Goal: Book appointment/travel/reservation

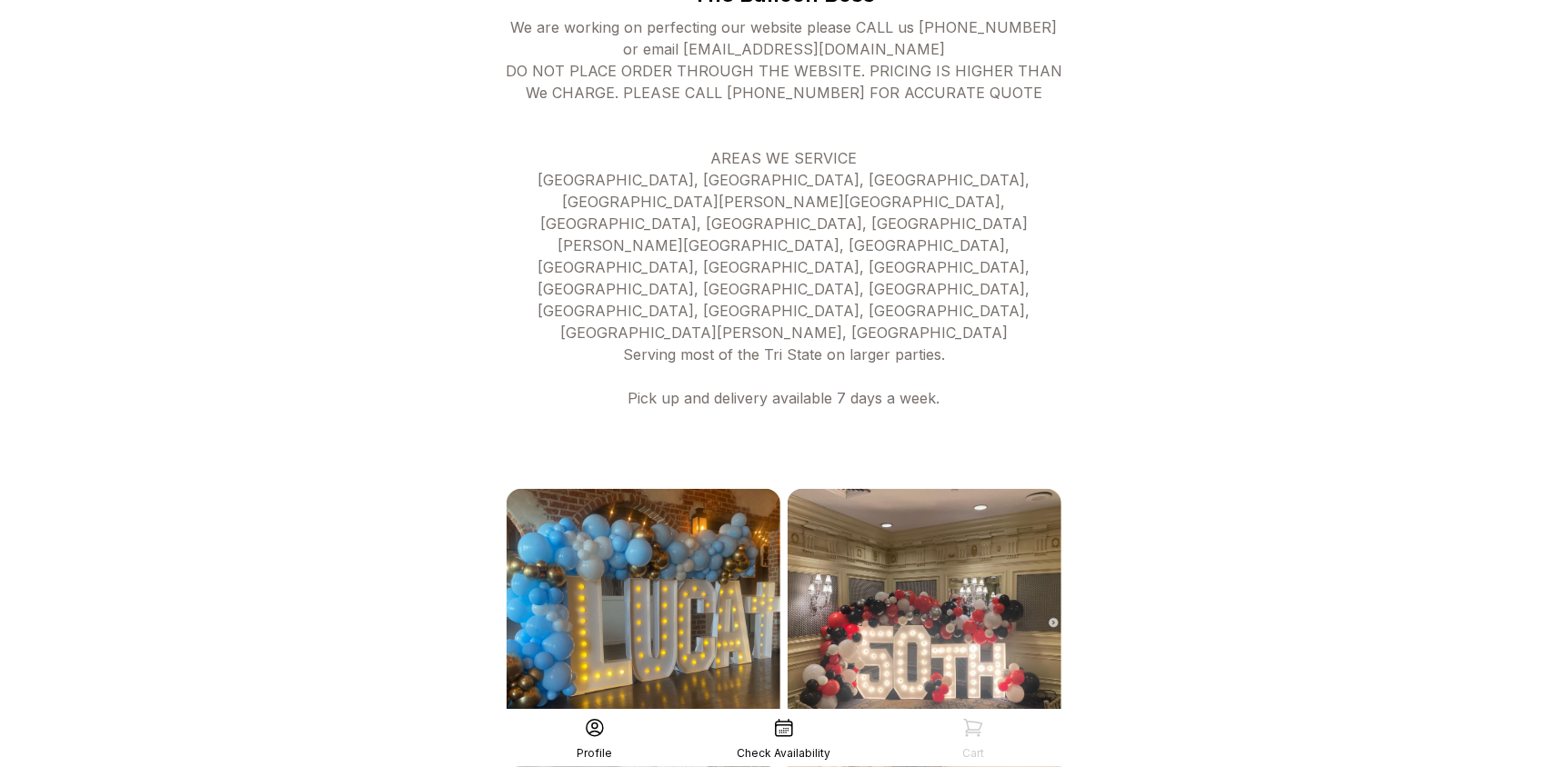
scroll to position [952, 0]
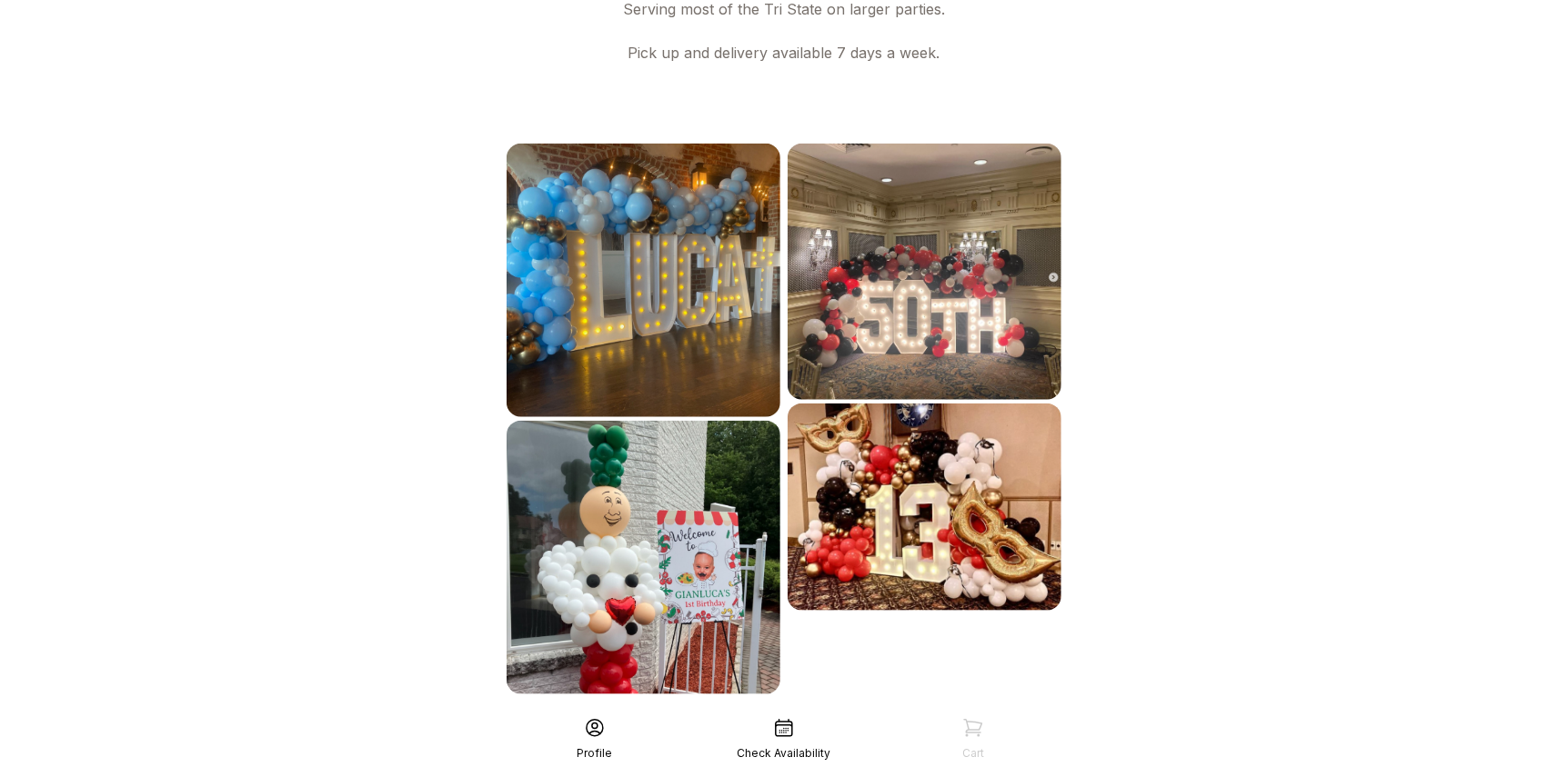
click at [570, 743] on div "Profile" at bounding box center [595, 739] width 189 height 43
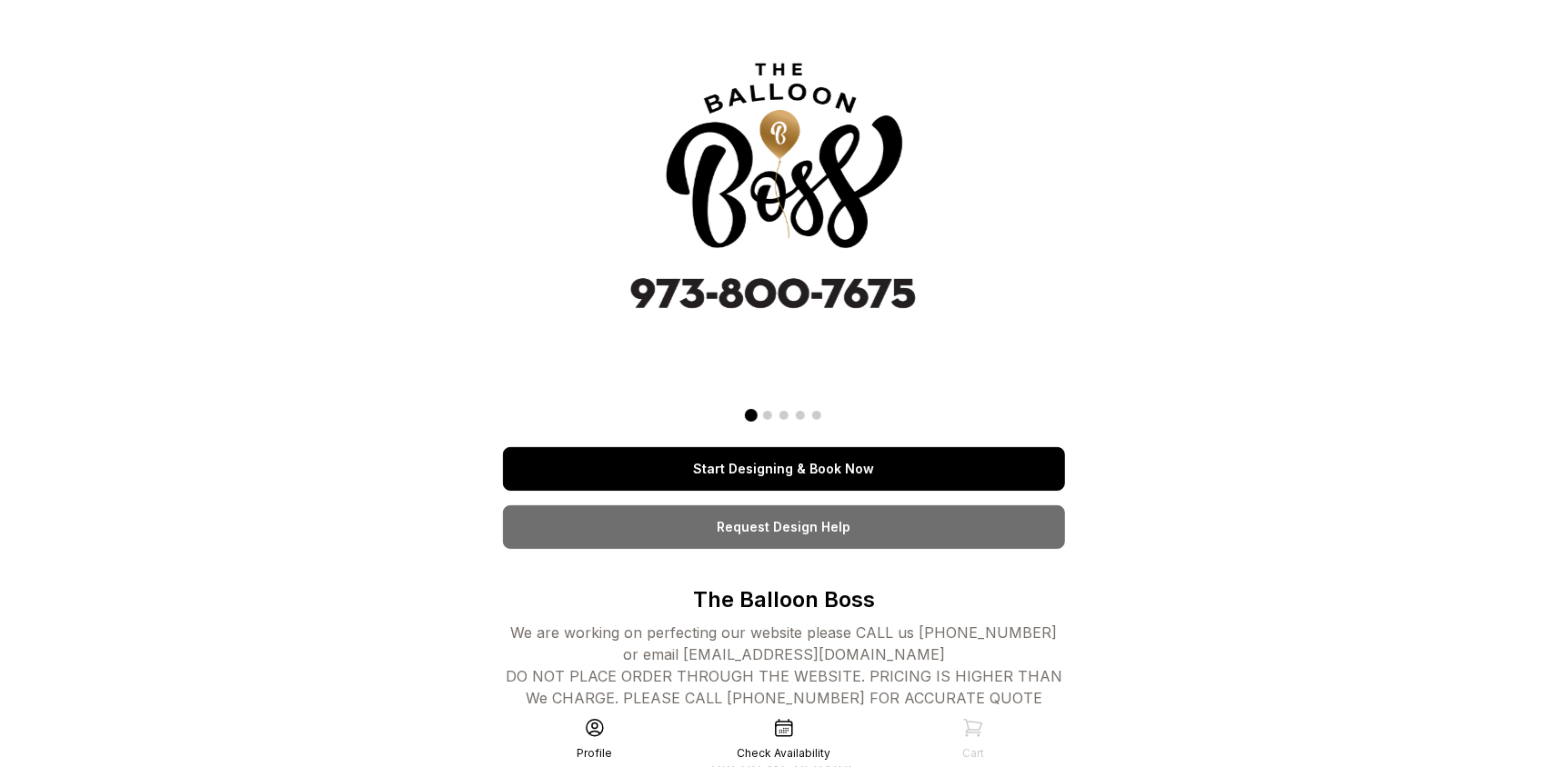
click at [846, 464] on link "Start Designing & Book Now" at bounding box center [784, 469] width 562 height 43
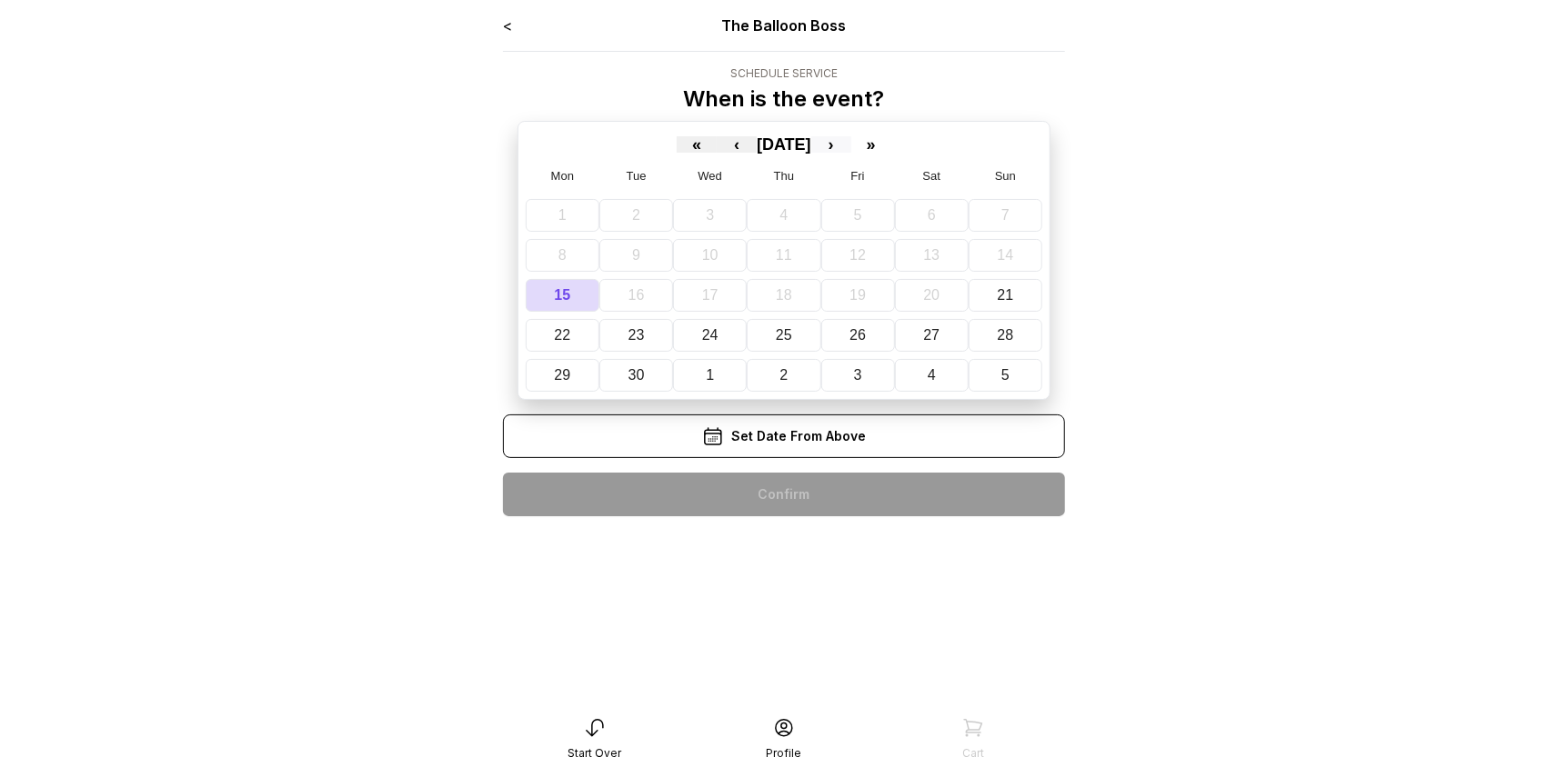
click at [851, 141] on button "›" at bounding box center [831, 144] width 40 height 16
click at [994, 294] on button "19" at bounding box center [1015, 296] width 77 height 33
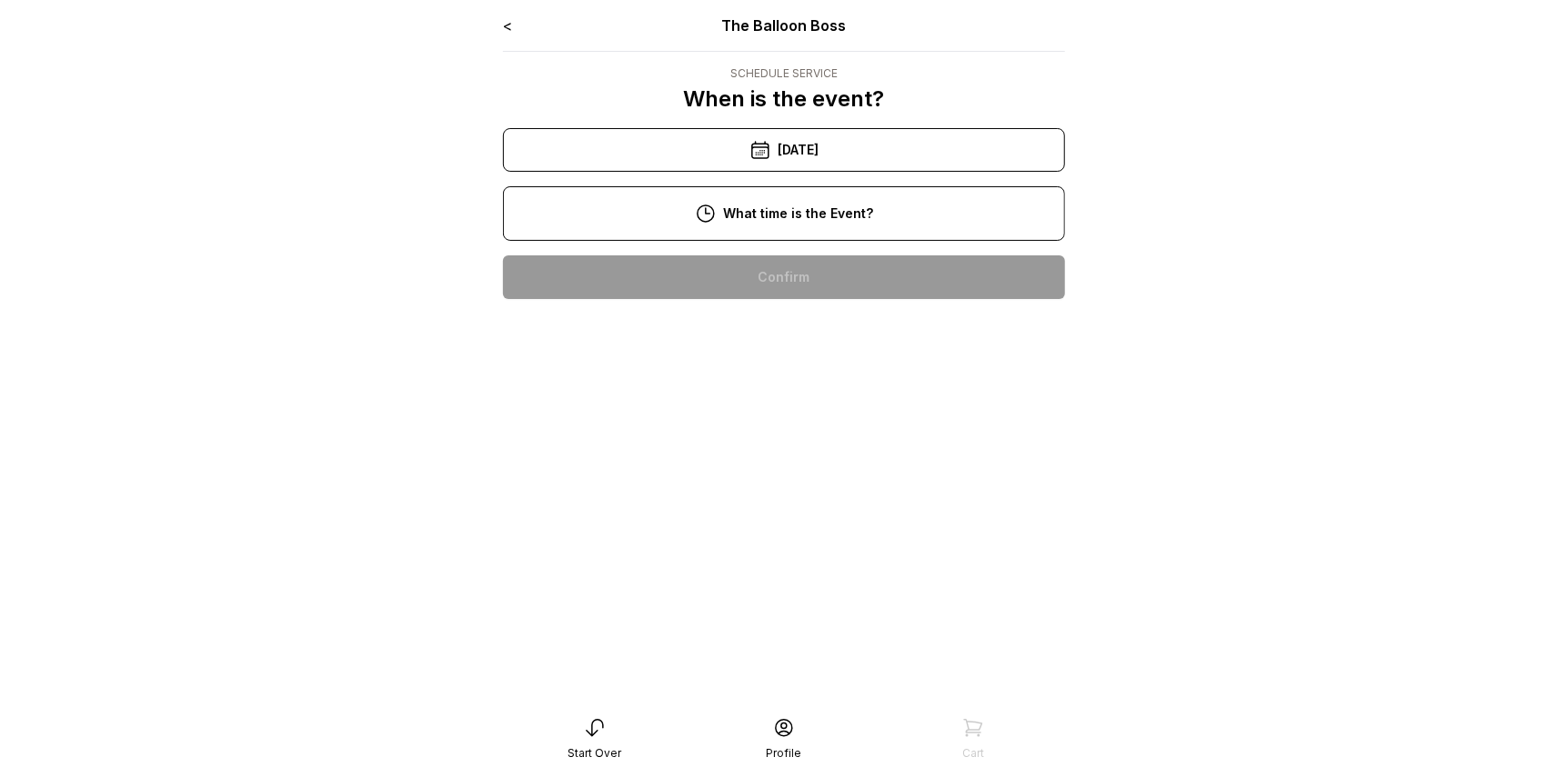
scroll to position [40, 0]
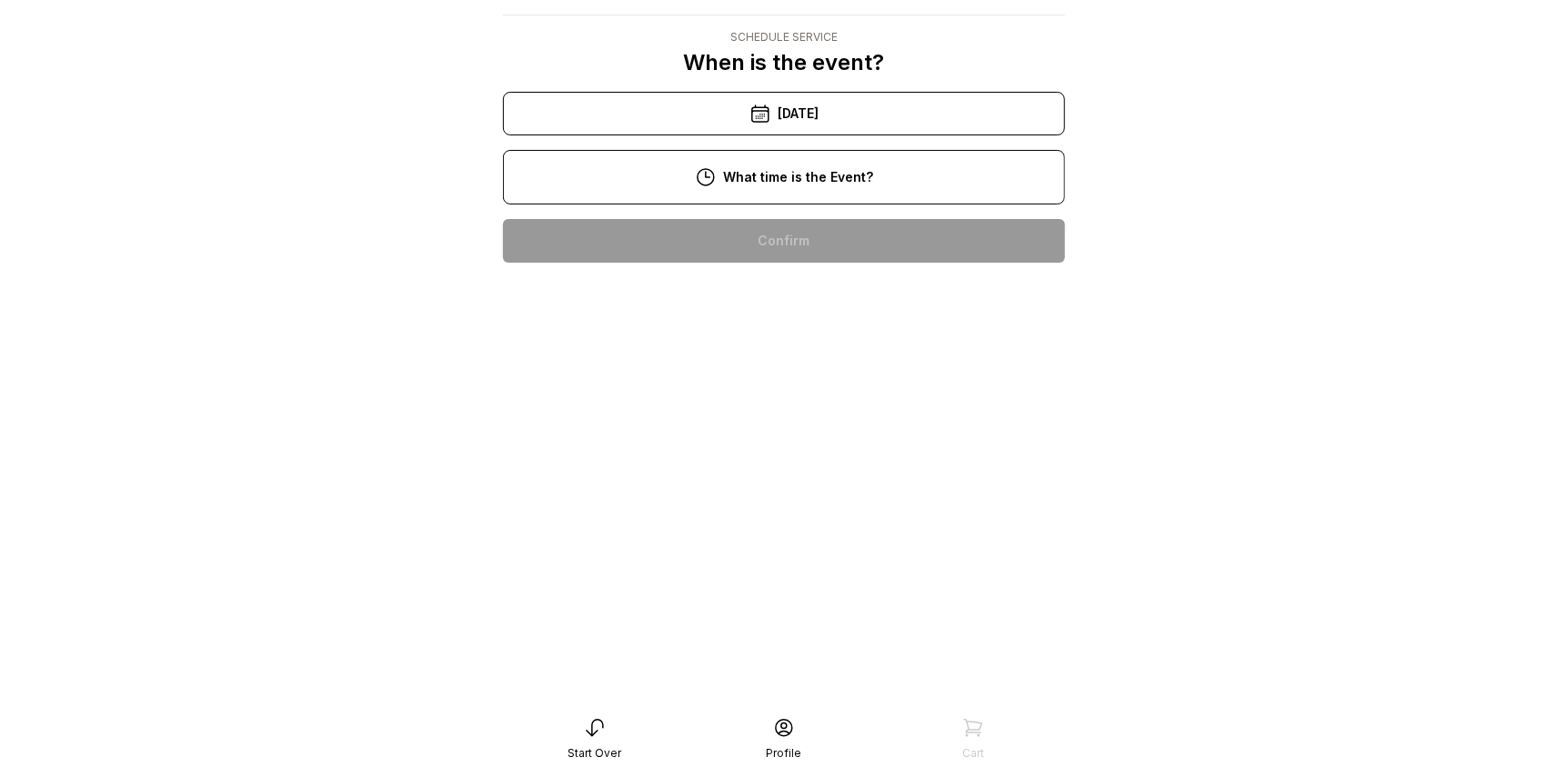
click at [826, 466] on div "2:00 pm" at bounding box center [784, 473] width 533 height 43
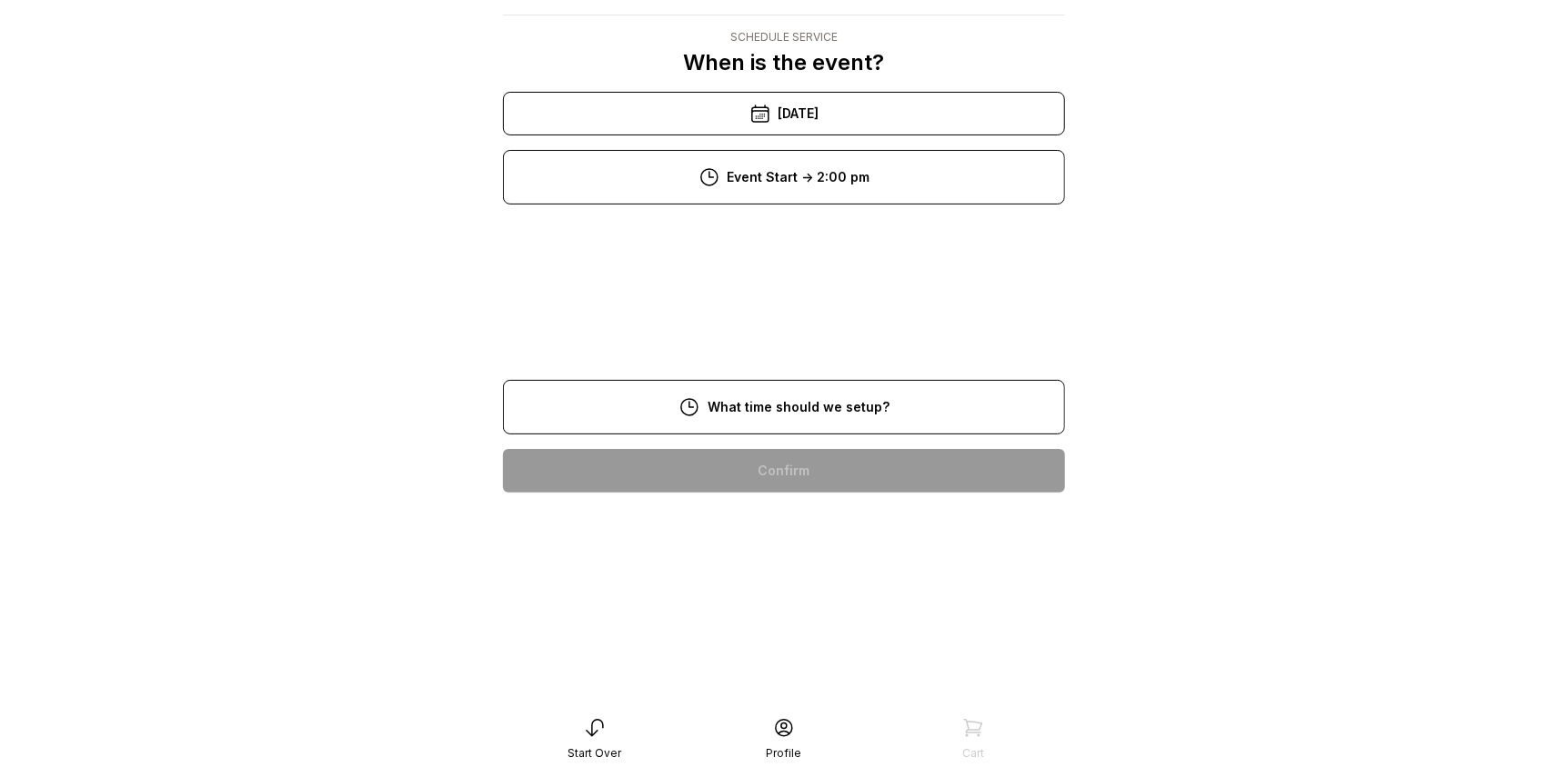
scroll to position [36, 0]
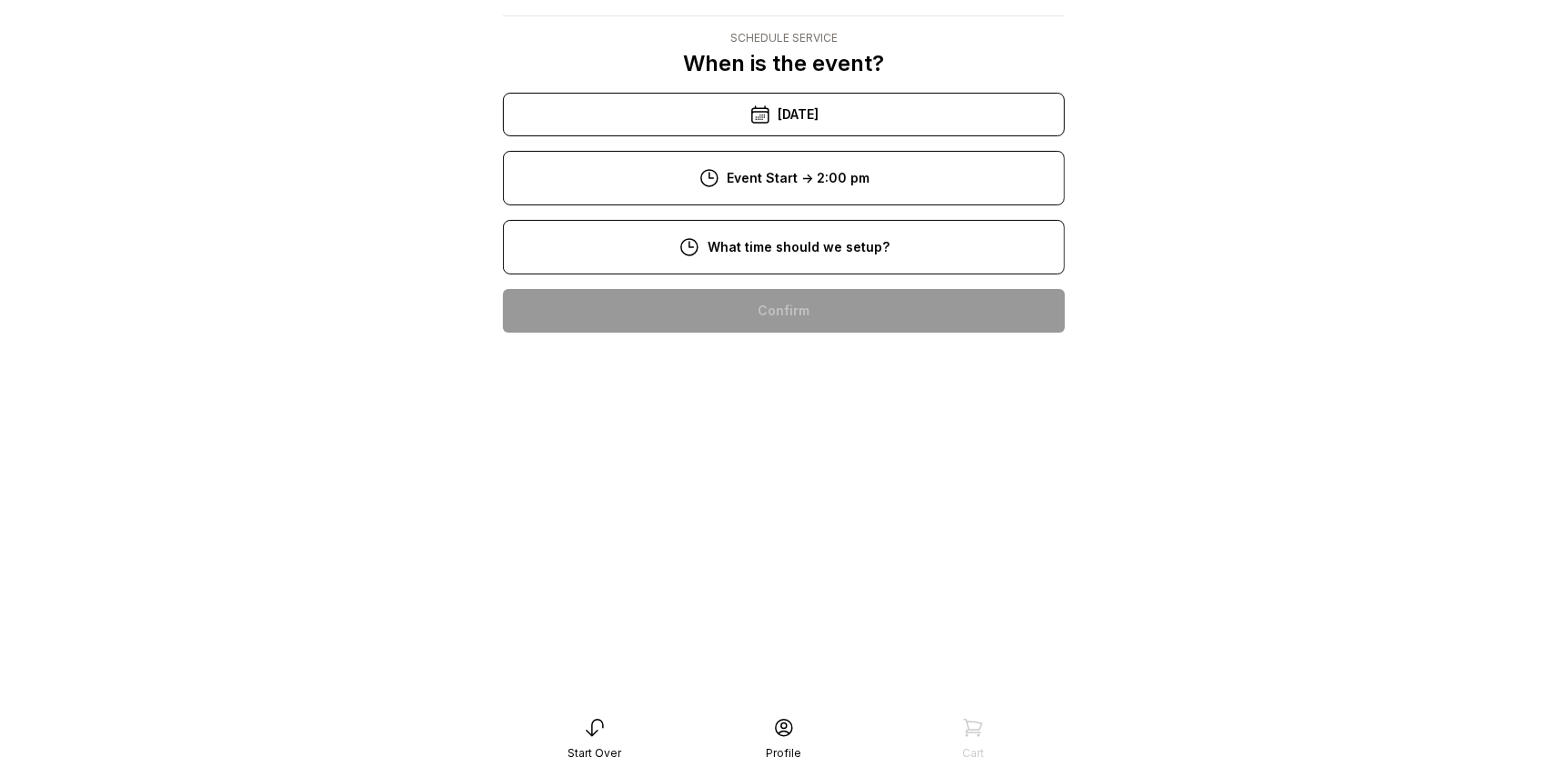
click at [1135, 318] on main "< The Balloon Boss Schedule Service When is the event? « ‹ October 2025 › » Mon…" at bounding box center [784, 348] width 1568 height 767
